Goal: Complete application form: Complete application form

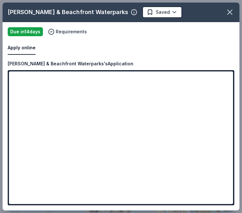
scroll to position [197, 0]
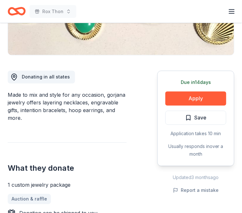
scroll to position [141, 0]
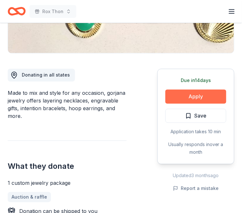
click at [180, 99] on button "Apply" at bounding box center [195, 97] width 61 height 14
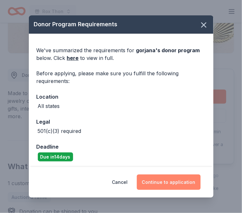
click at [156, 181] on button "Continue to application" at bounding box center [169, 182] width 64 height 15
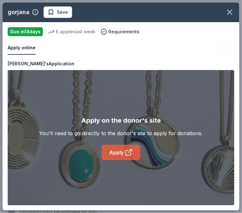
click at [127, 151] on icon at bounding box center [129, 153] width 8 height 8
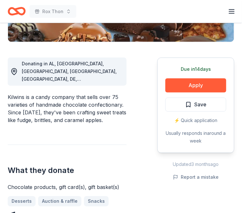
scroll to position [159, 0]
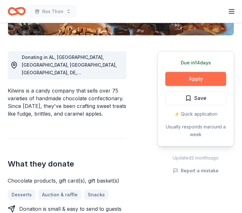
click at [196, 82] on button "Apply" at bounding box center [195, 79] width 61 height 14
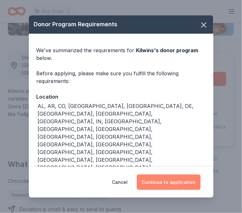
click at [166, 180] on button "Continue to application" at bounding box center [169, 182] width 64 height 15
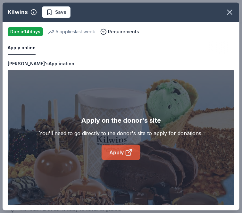
click at [110, 158] on link "Apply" at bounding box center [121, 152] width 39 height 15
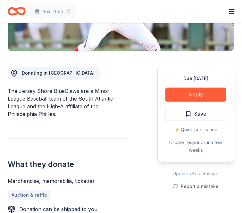
scroll to position [144, 0]
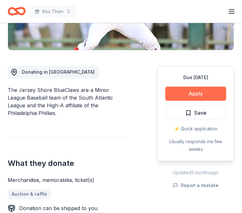
click at [173, 93] on button "Apply" at bounding box center [195, 94] width 61 height 14
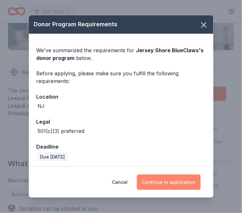
click at [166, 182] on button "Continue to application" at bounding box center [169, 182] width 64 height 15
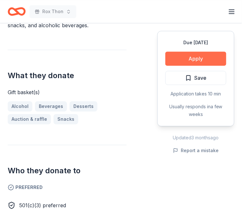
scroll to position [234, 0]
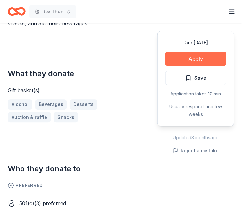
click at [195, 60] on button "Apply" at bounding box center [195, 59] width 61 height 14
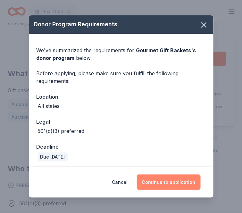
click at [172, 186] on button "Continue to application" at bounding box center [169, 182] width 64 height 15
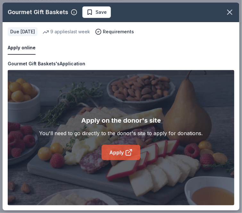
click at [125, 151] on icon at bounding box center [129, 153] width 8 height 8
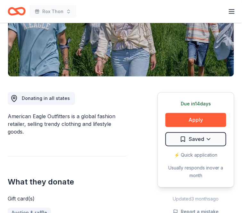
scroll to position [122, 0]
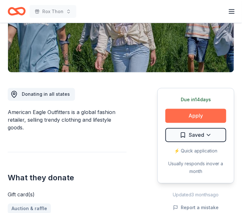
click at [183, 117] on button "Apply" at bounding box center [195, 116] width 61 height 14
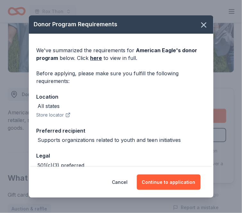
scroll to position [36, 0]
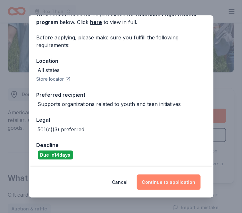
click at [163, 183] on button "Continue to application" at bounding box center [169, 182] width 64 height 15
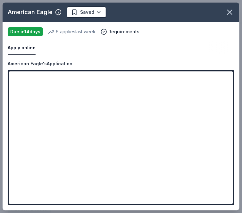
click at [35, 66] on div "American Eagle's Application" at bounding box center [40, 64] width 65 height 8
click at [116, 62] on div "American Eagle's Application" at bounding box center [121, 64] width 226 height 8
click at [55, 10] on icon "button" at bounding box center [58, 12] width 6 height 6
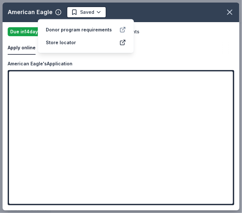
click at [120, 30] on icon at bounding box center [122, 30] width 6 height 6
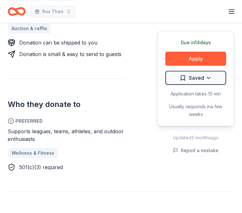
scroll to position [309, 0]
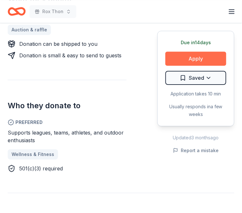
click at [202, 61] on button "Apply" at bounding box center [195, 59] width 61 height 14
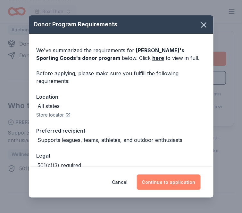
click at [176, 181] on button "Continue to application" at bounding box center [169, 182] width 64 height 15
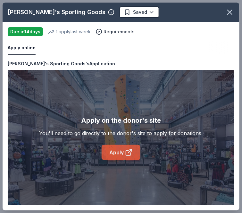
click at [133, 157] on link "Apply" at bounding box center [121, 152] width 39 height 15
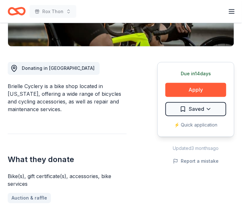
scroll to position [151, 0]
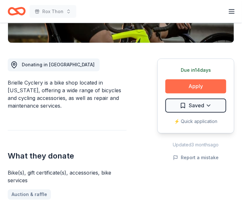
click at [193, 84] on button "Apply" at bounding box center [195, 86] width 61 height 14
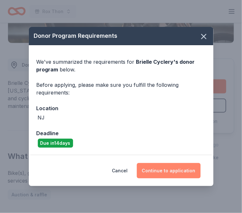
click at [172, 168] on button "Continue to application" at bounding box center [169, 170] width 64 height 15
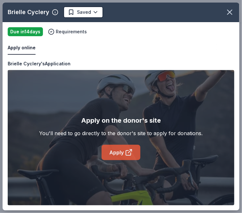
click at [122, 151] on link "Apply" at bounding box center [121, 152] width 39 height 15
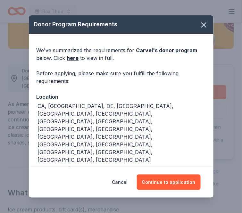
scroll to position [146, 0]
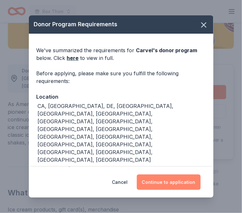
click at [177, 175] on button "Continue to application" at bounding box center [169, 182] width 64 height 15
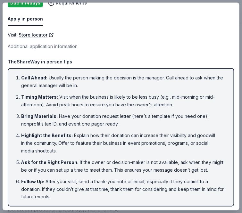
scroll to position [0, 0]
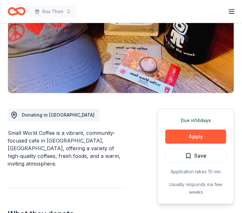
scroll to position [102, 0]
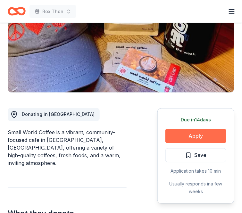
click at [193, 135] on button "Apply" at bounding box center [195, 136] width 61 height 14
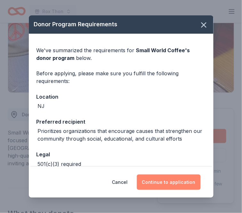
click at [157, 179] on button "Continue to application" at bounding box center [169, 182] width 64 height 15
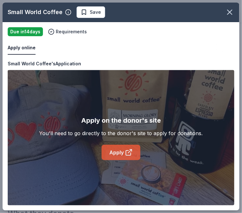
click at [129, 159] on link "Apply" at bounding box center [121, 152] width 39 height 15
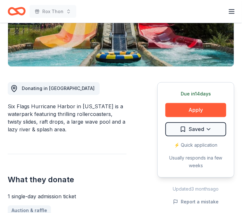
scroll to position [147, 0]
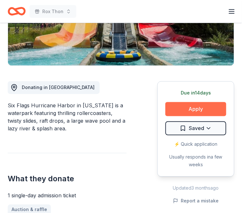
click at [186, 108] on button "Apply" at bounding box center [195, 109] width 61 height 14
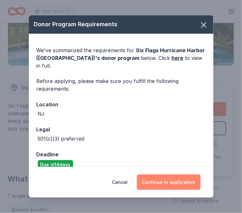
click at [160, 186] on button "Continue to application" at bounding box center [169, 182] width 64 height 15
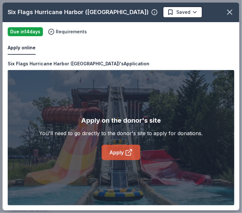
click at [123, 147] on link "Apply" at bounding box center [121, 152] width 39 height 15
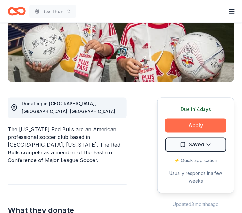
scroll to position [114, 0]
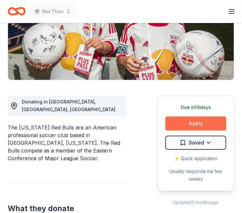
click at [199, 121] on button "Apply" at bounding box center [195, 124] width 61 height 14
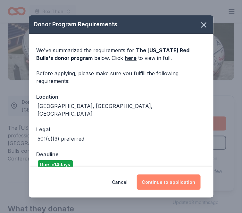
click at [164, 182] on button "Continue to application" at bounding box center [169, 182] width 64 height 15
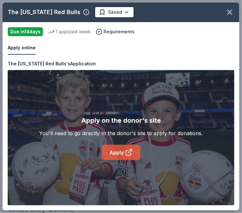
click at [127, 155] on icon at bounding box center [128, 153] width 5 height 5
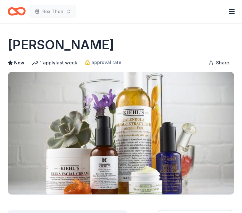
scroll to position [142, 0]
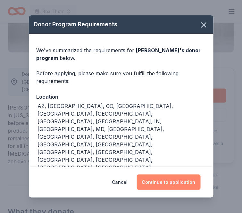
click at [175, 180] on button "Continue to application" at bounding box center [169, 182] width 64 height 15
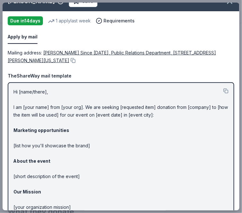
scroll to position [16, 0]
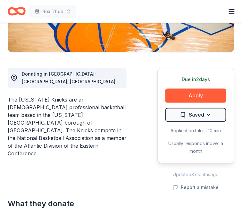
scroll to position [158, 0]
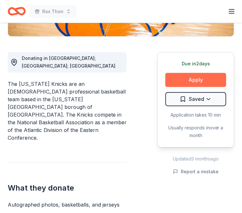
click at [207, 80] on button "Apply" at bounding box center [195, 80] width 61 height 14
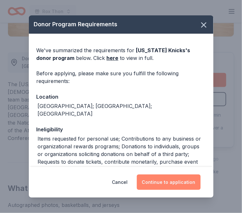
click at [177, 180] on button "Continue to application" at bounding box center [169, 182] width 64 height 15
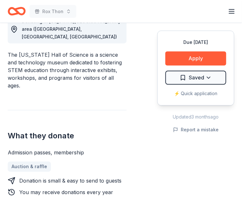
scroll to position [196, 0]
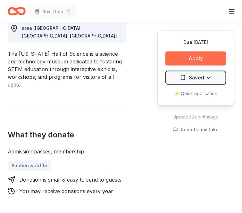
click at [195, 63] on button "Apply" at bounding box center [195, 59] width 61 height 14
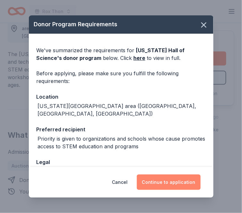
click at [176, 178] on button "Continue to application" at bounding box center [169, 182] width 64 height 15
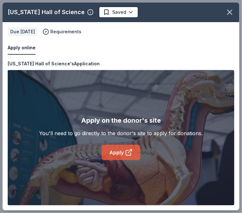
click at [110, 150] on link "Apply" at bounding box center [121, 152] width 39 height 15
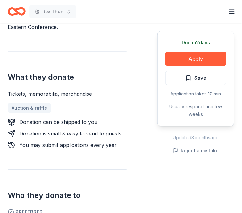
scroll to position [266, 0]
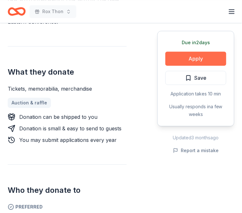
click at [175, 62] on button "Apply" at bounding box center [195, 59] width 61 height 14
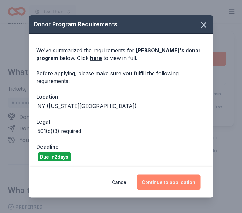
click at [183, 185] on button "Continue to application" at bounding box center [169, 182] width 64 height 15
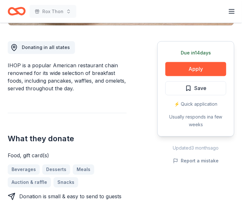
scroll to position [165, 0]
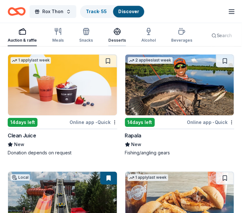
scroll to position [5091, 0]
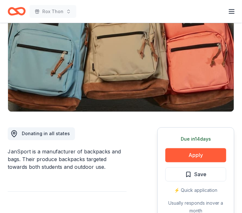
scroll to position [90, 0]
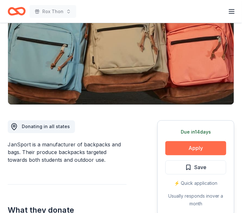
click at [215, 146] on button "Apply" at bounding box center [195, 148] width 61 height 14
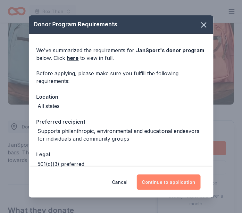
click at [161, 184] on button "Continue to application" at bounding box center [169, 182] width 64 height 15
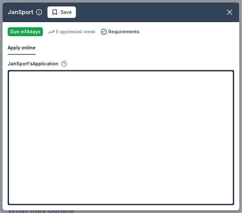
click at [62, 65] on icon "button" at bounding box center [64, 64] width 6 height 6
click at [62, 14] on span "Save" at bounding box center [66, 12] width 11 height 8
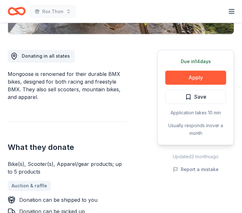
scroll to position [161, 0]
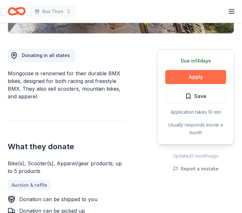
click at [208, 72] on button "Apply" at bounding box center [195, 77] width 61 height 14
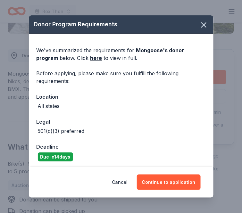
scroll to position [27, 0]
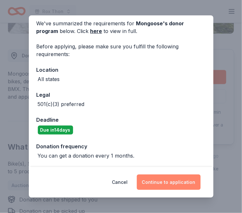
click at [151, 187] on button "Continue to application" at bounding box center [169, 182] width 64 height 15
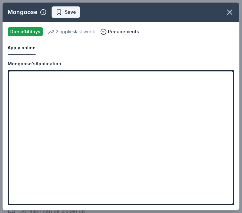
click at [68, 15] on span "Save" at bounding box center [70, 12] width 11 height 8
